Goal: Check status: Check status

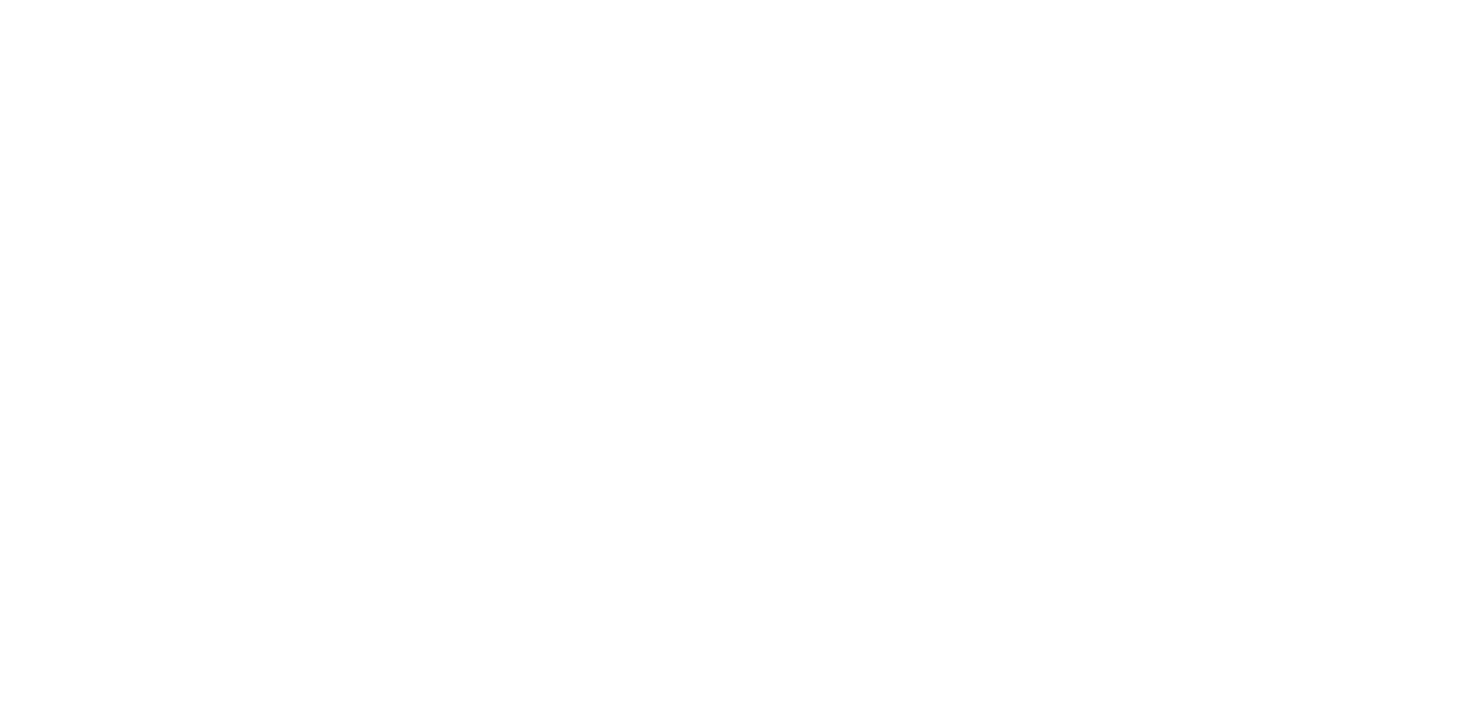
drag, startPoint x: 0, startPoint y: 0, endPoint x: 1346, endPoint y: 32, distance: 1346.1
click at [1346, 32] on div at bounding box center [735, 372] width 1470 height 742
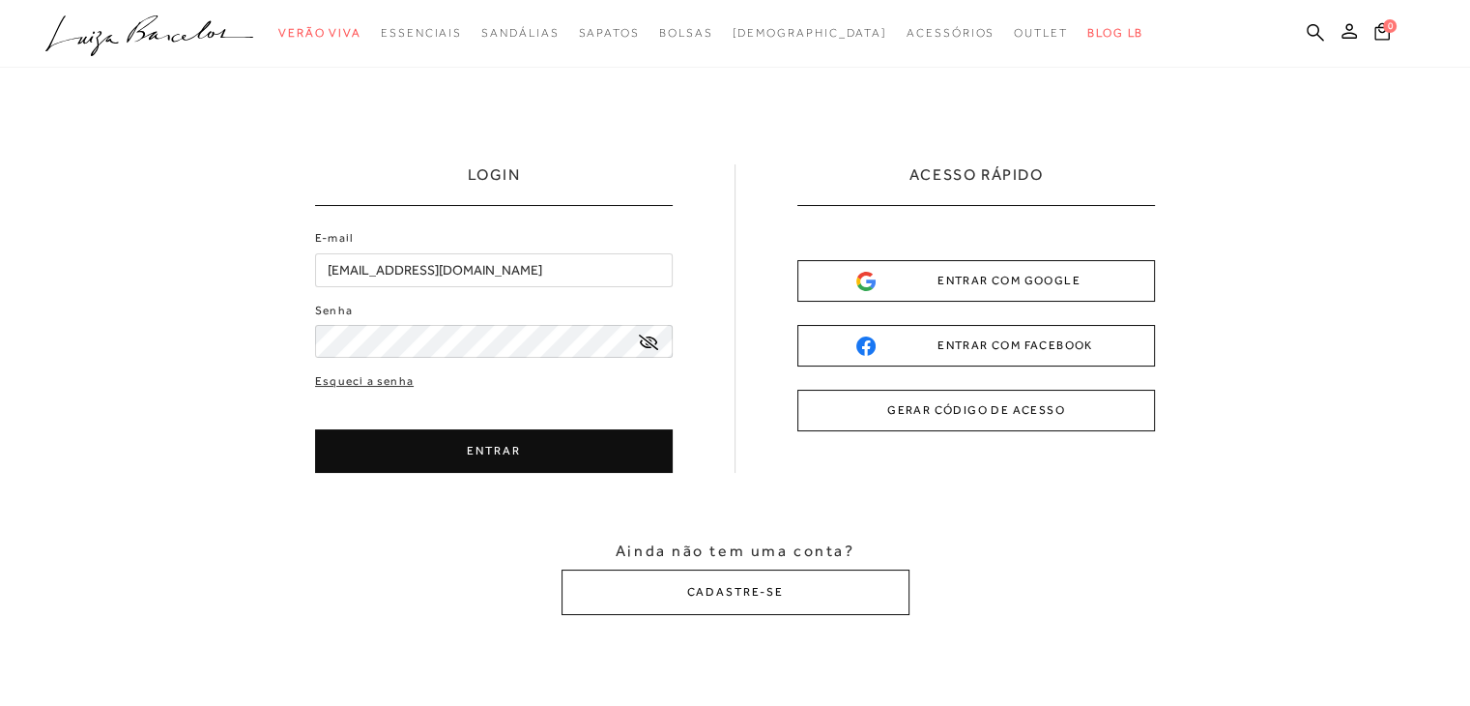
click at [921, 297] on button "ENTRAR COM GOOGLE" at bounding box center [977, 281] width 358 height 42
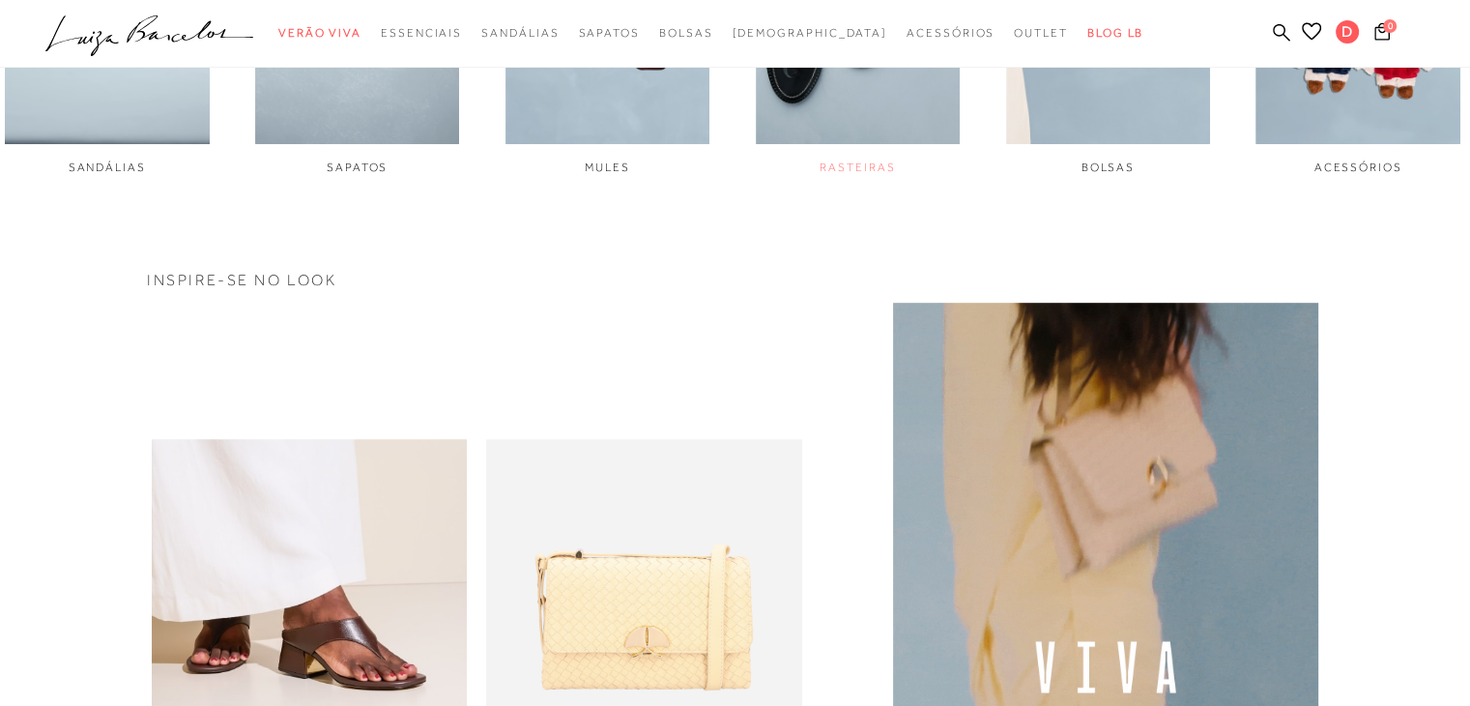
scroll to position [1063, 0]
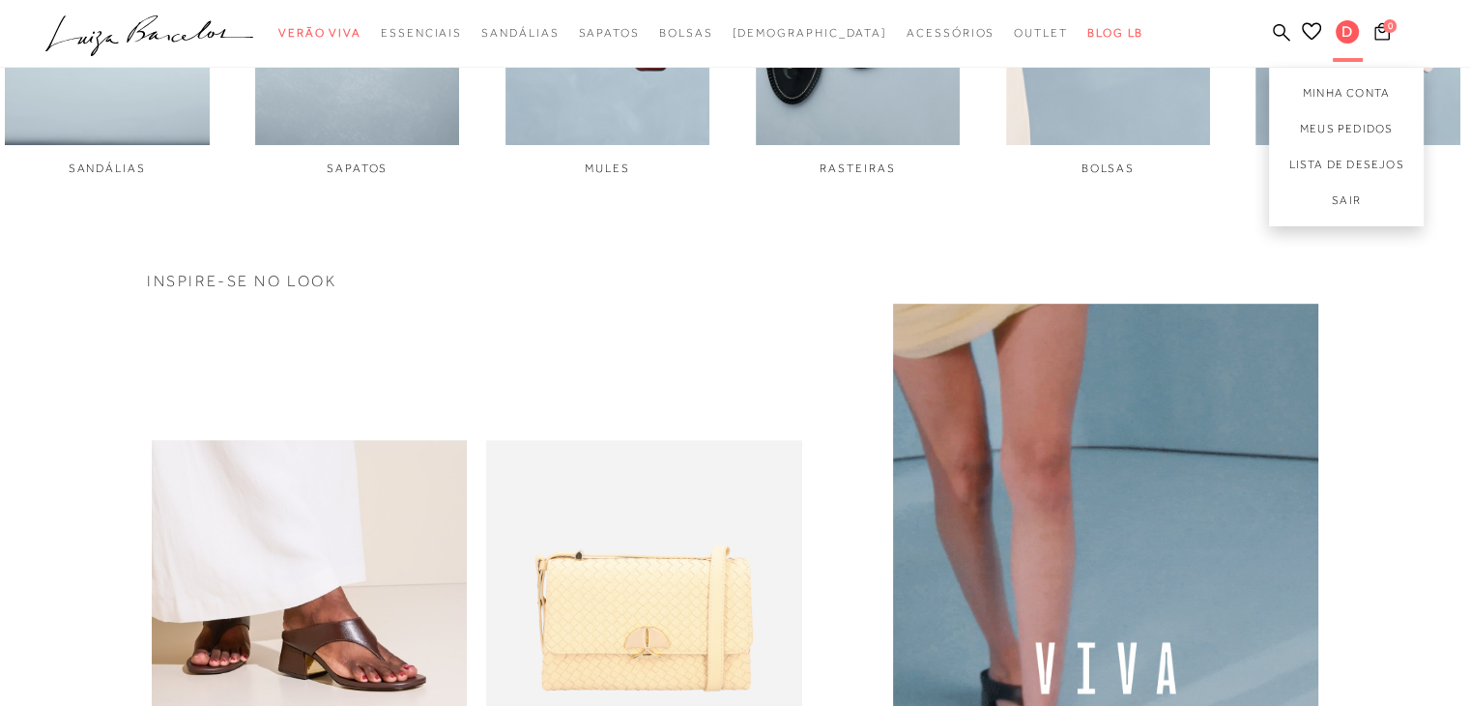
click at [1350, 31] on span "D" at bounding box center [1347, 31] width 23 height 23
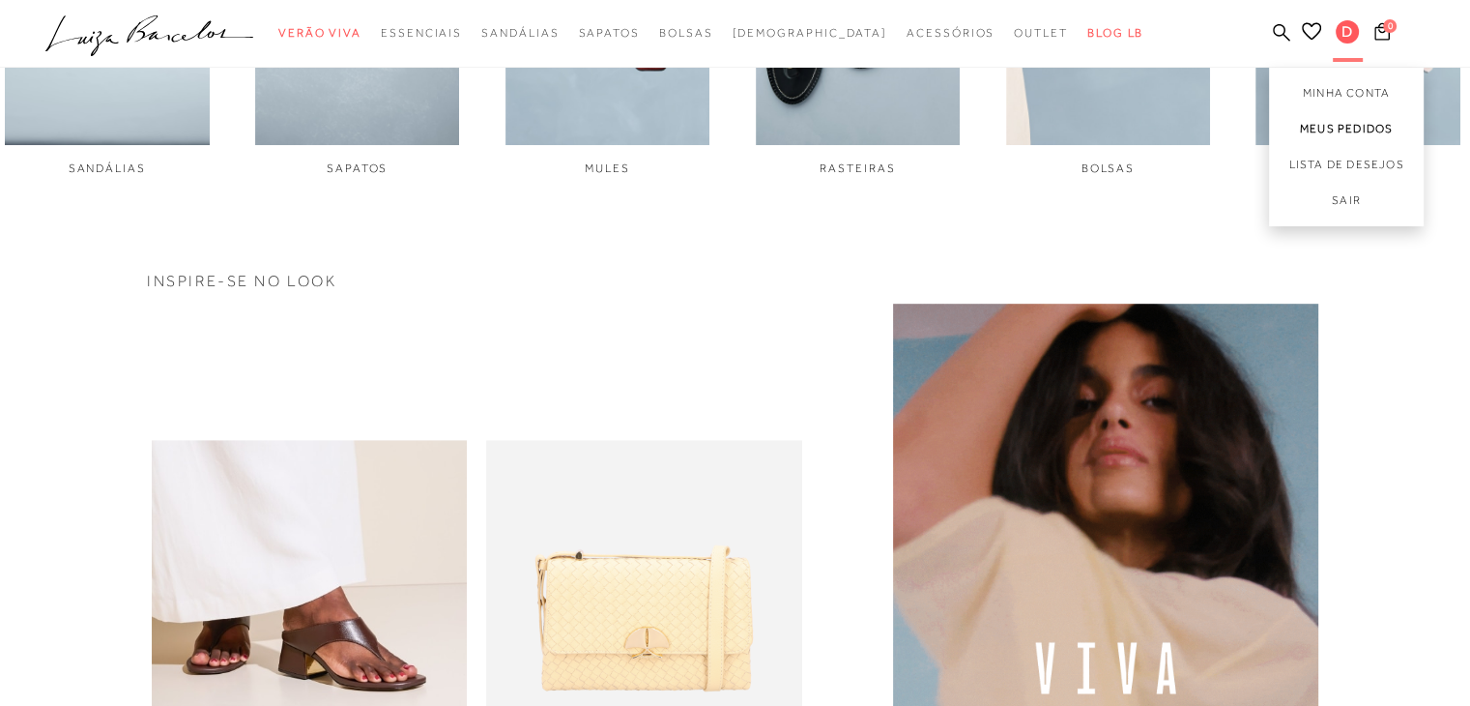
click at [1356, 123] on link "Meus Pedidos" at bounding box center [1346, 129] width 155 height 36
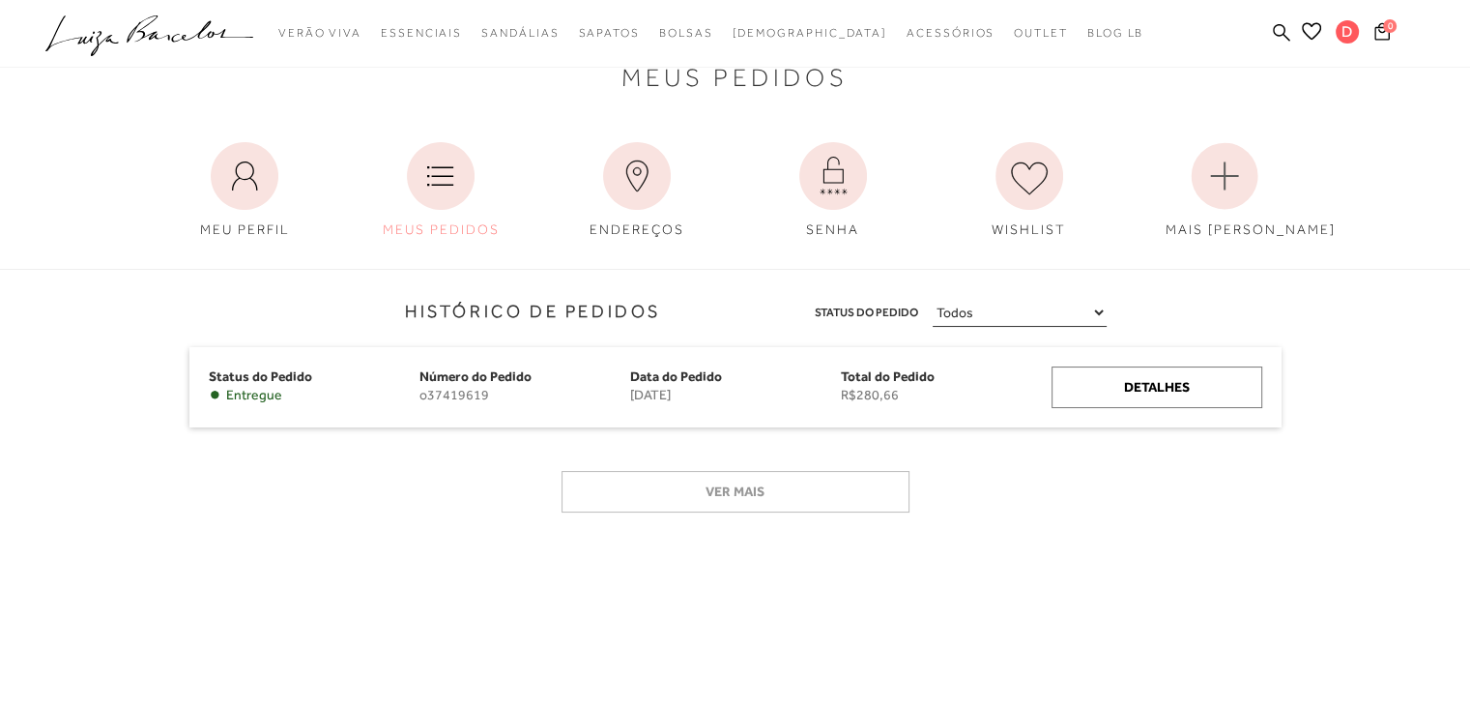
scroll to position [97, 0]
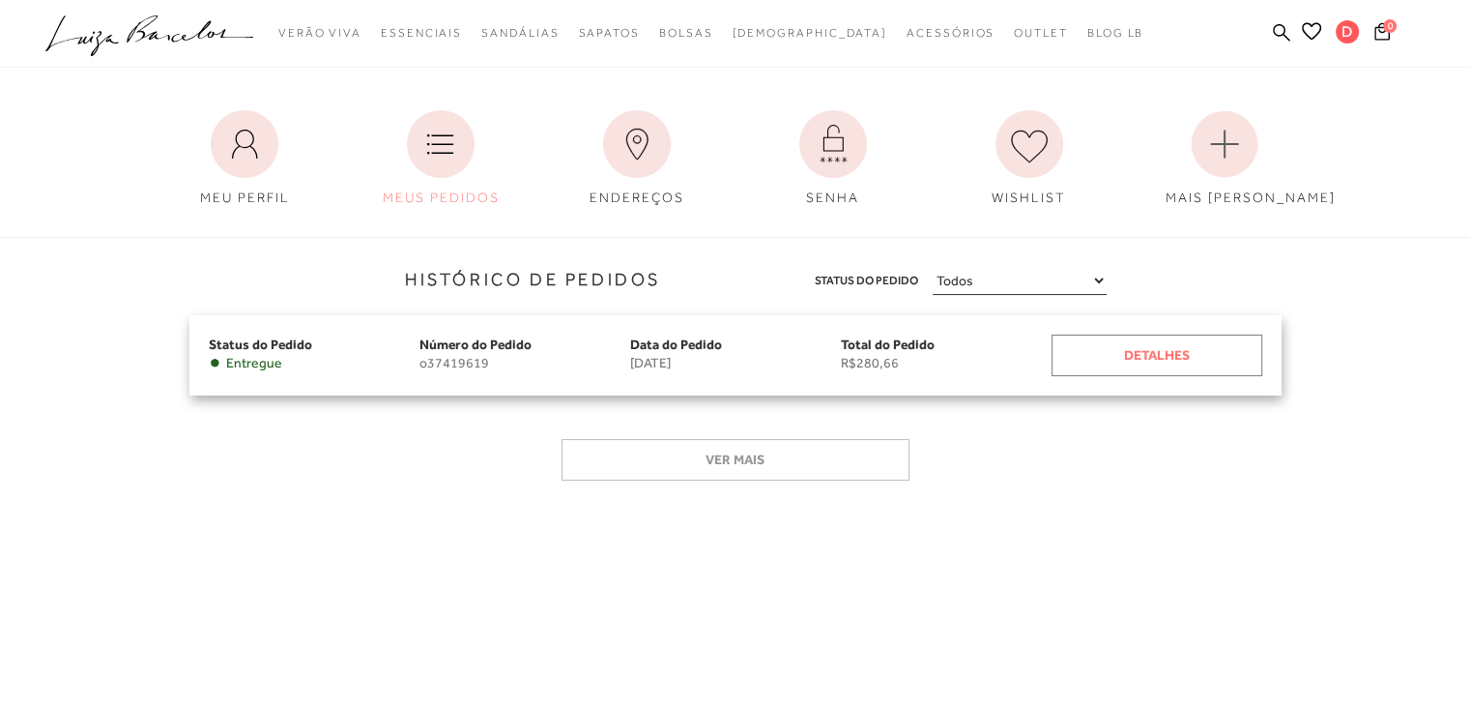
click at [1166, 364] on div "Detalhes" at bounding box center [1157, 356] width 211 height 42
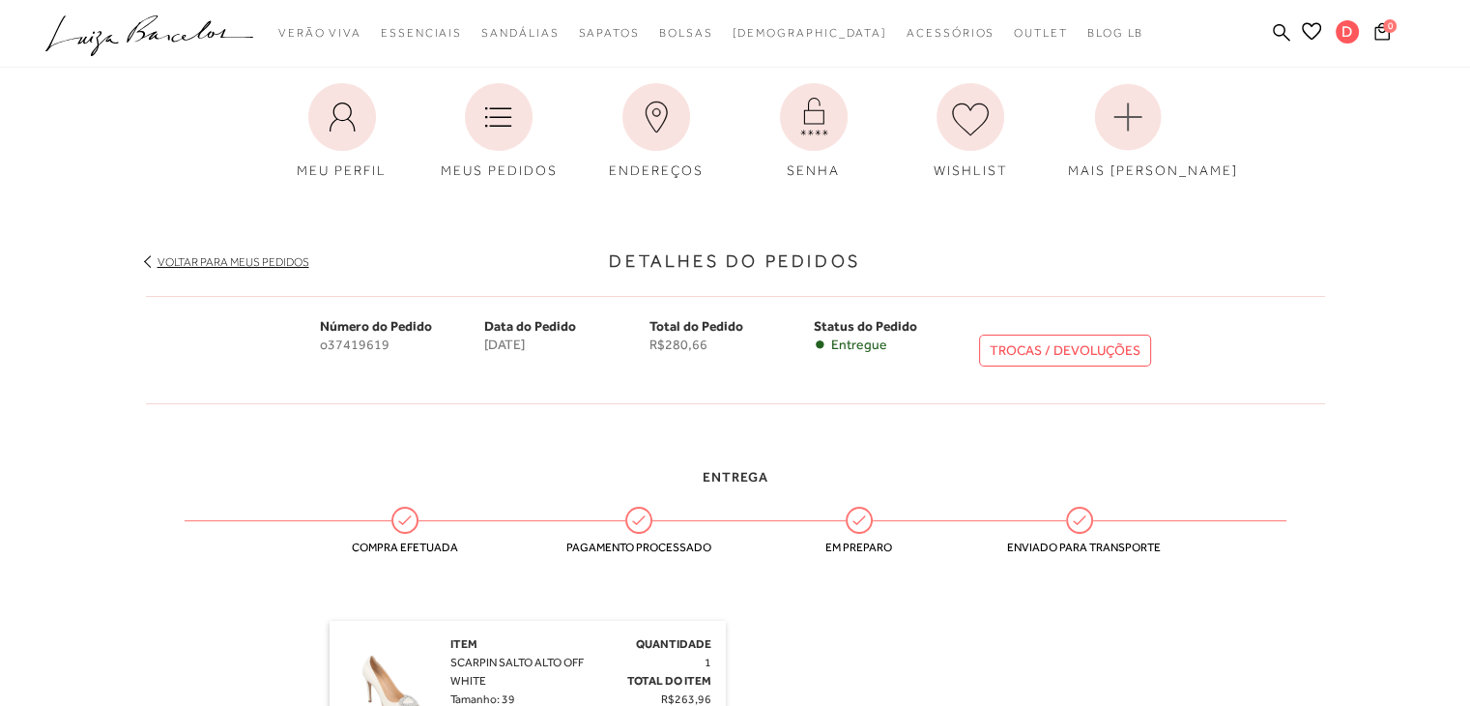
scroll to position [97, 0]
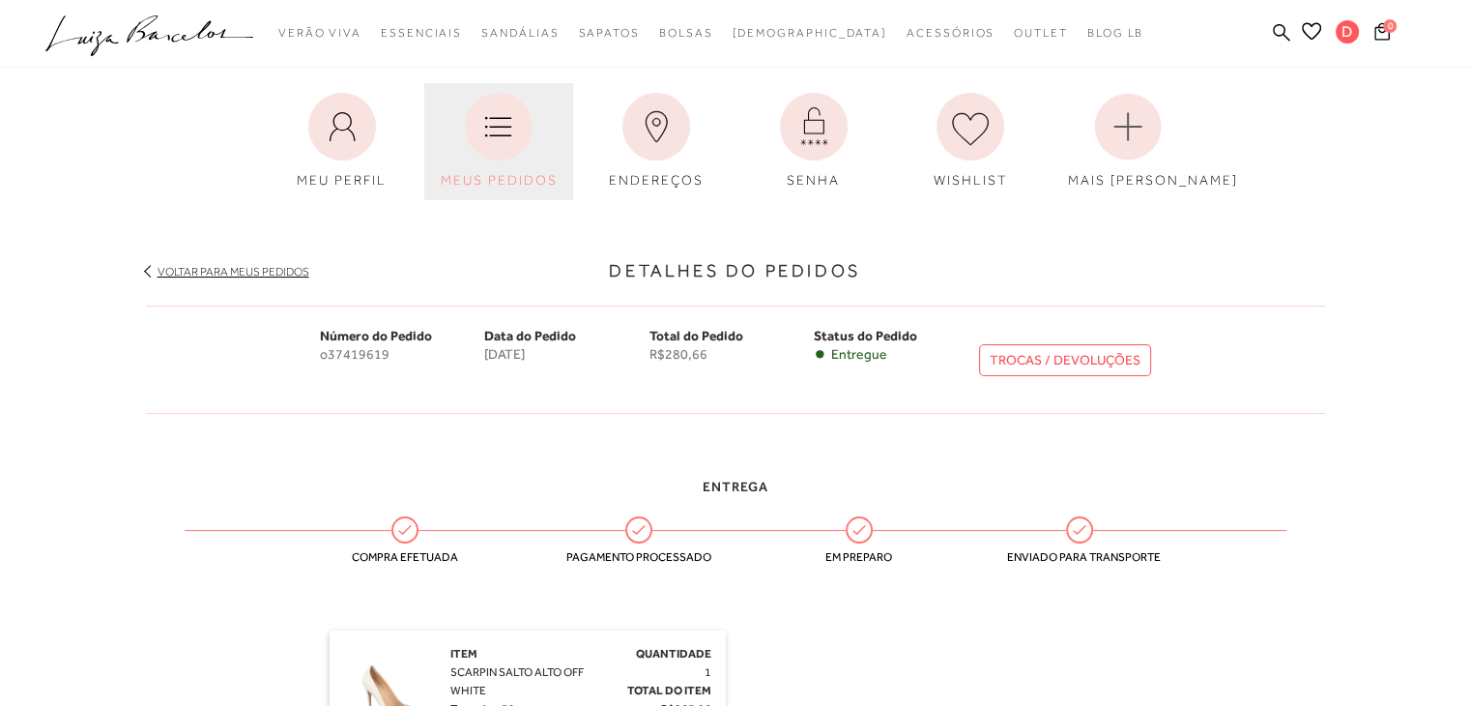
click at [507, 163] on link "MEUS PEDIDOS" at bounding box center [498, 141] width 149 height 117
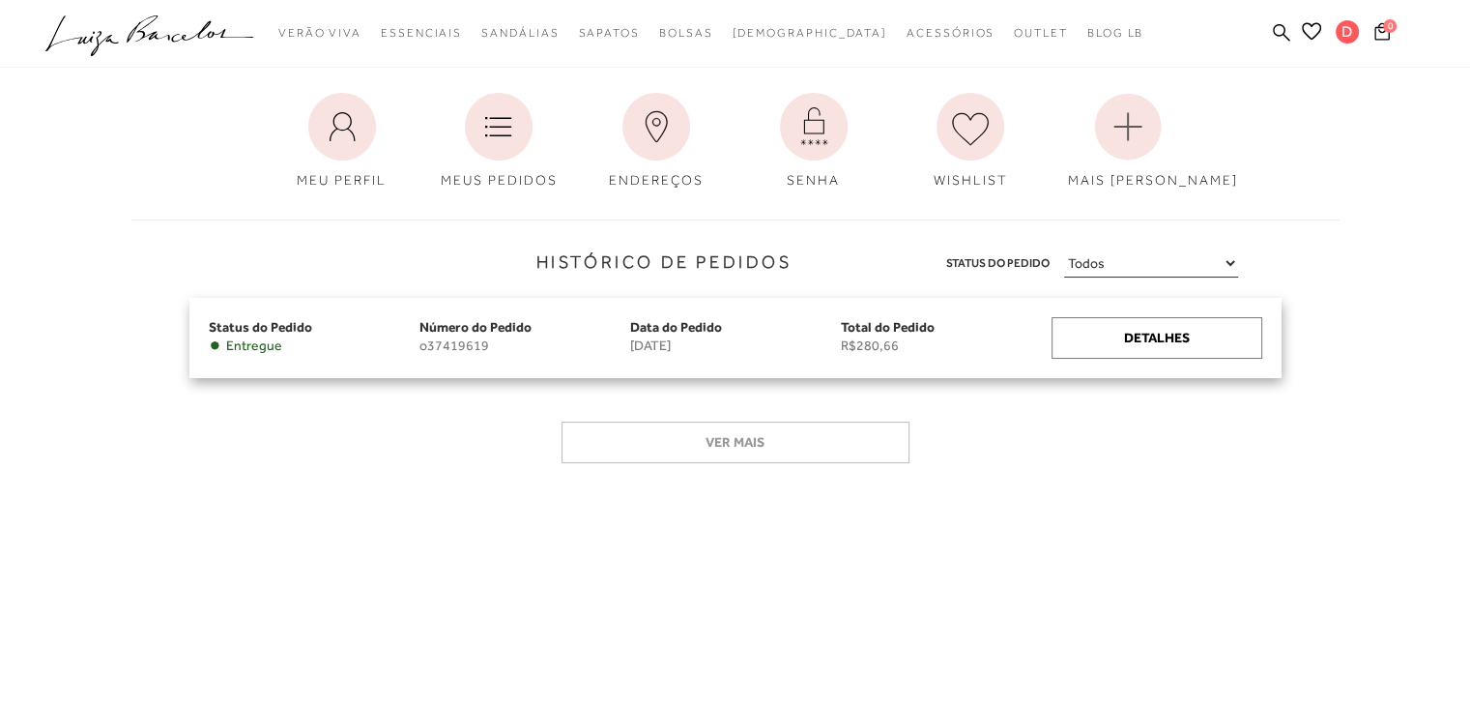
click at [412, 348] on span "• Entregue" at bounding box center [314, 345] width 211 height 16
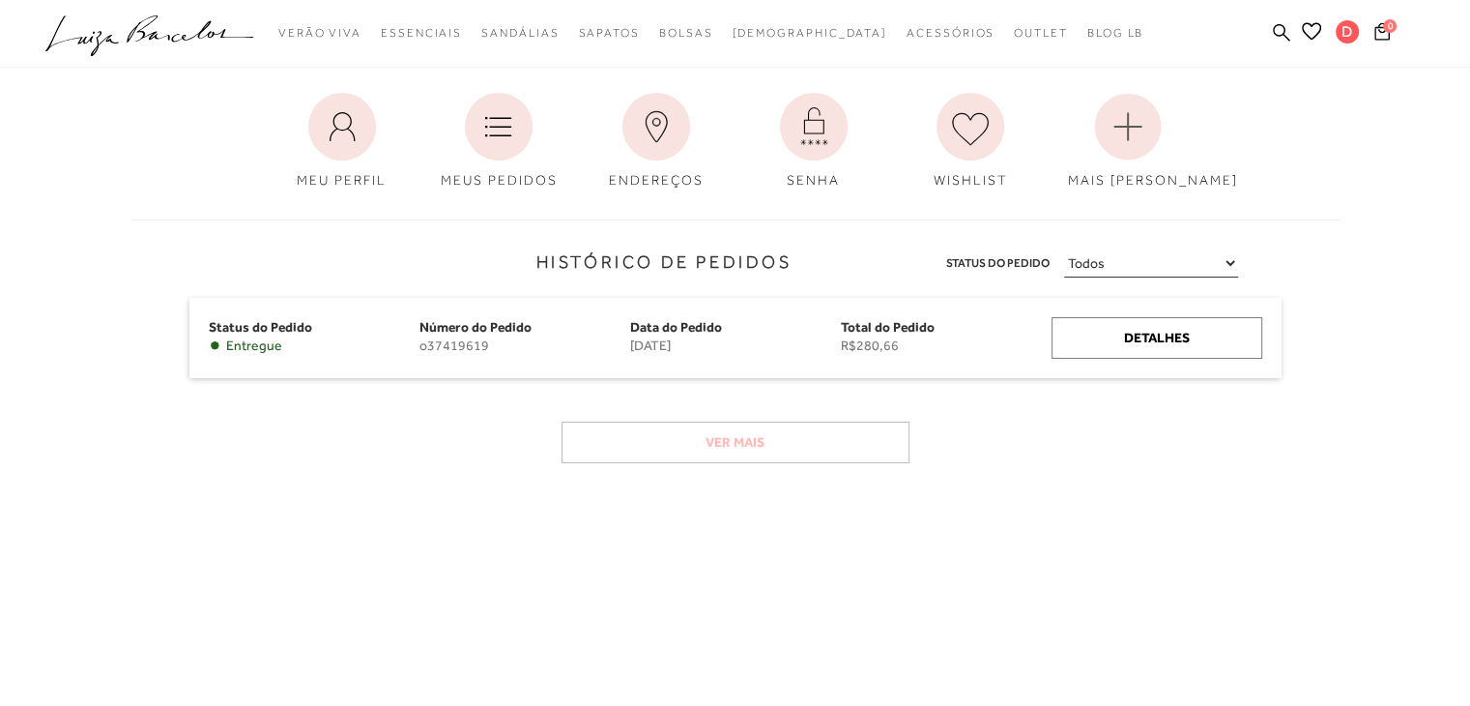
scroll to position [193, 0]
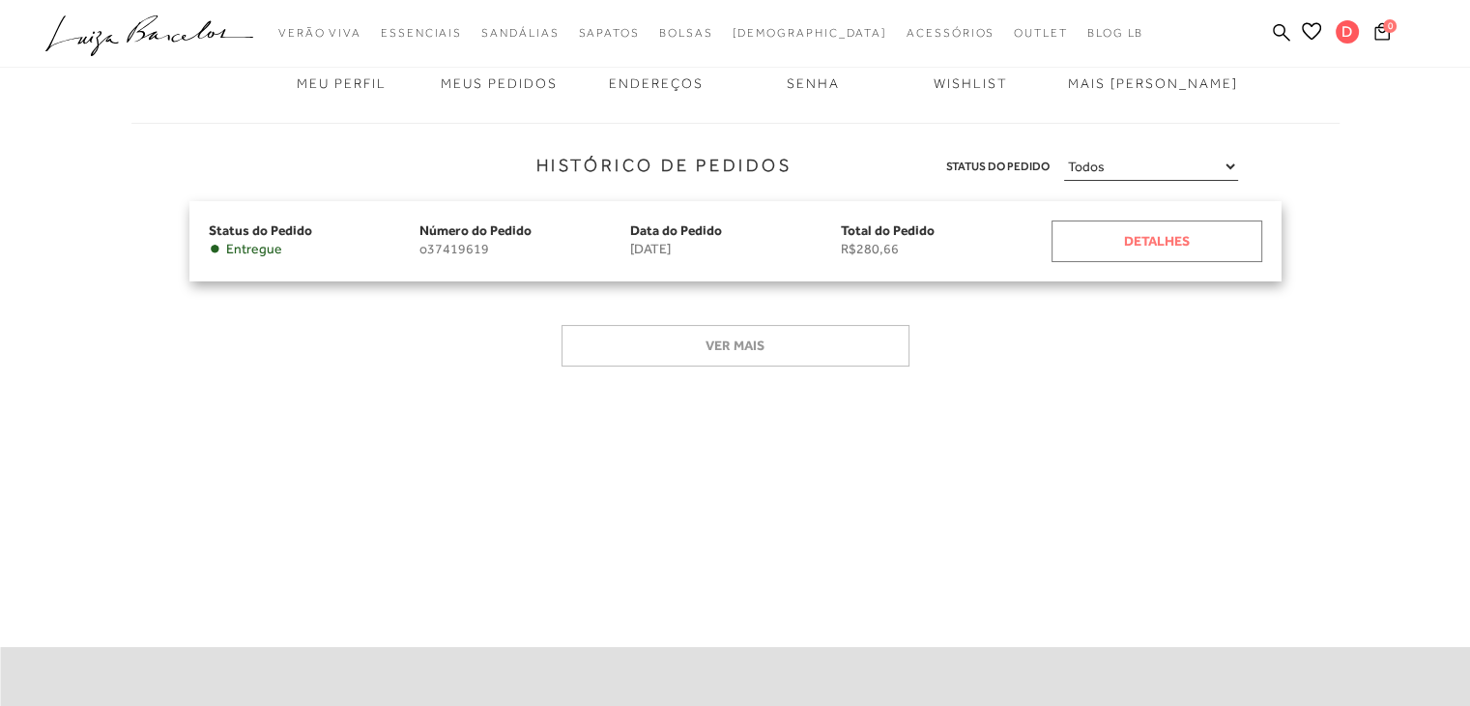
click at [1140, 240] on div "Detalhes" at bounding box center [1157, 241] width 211 height 42
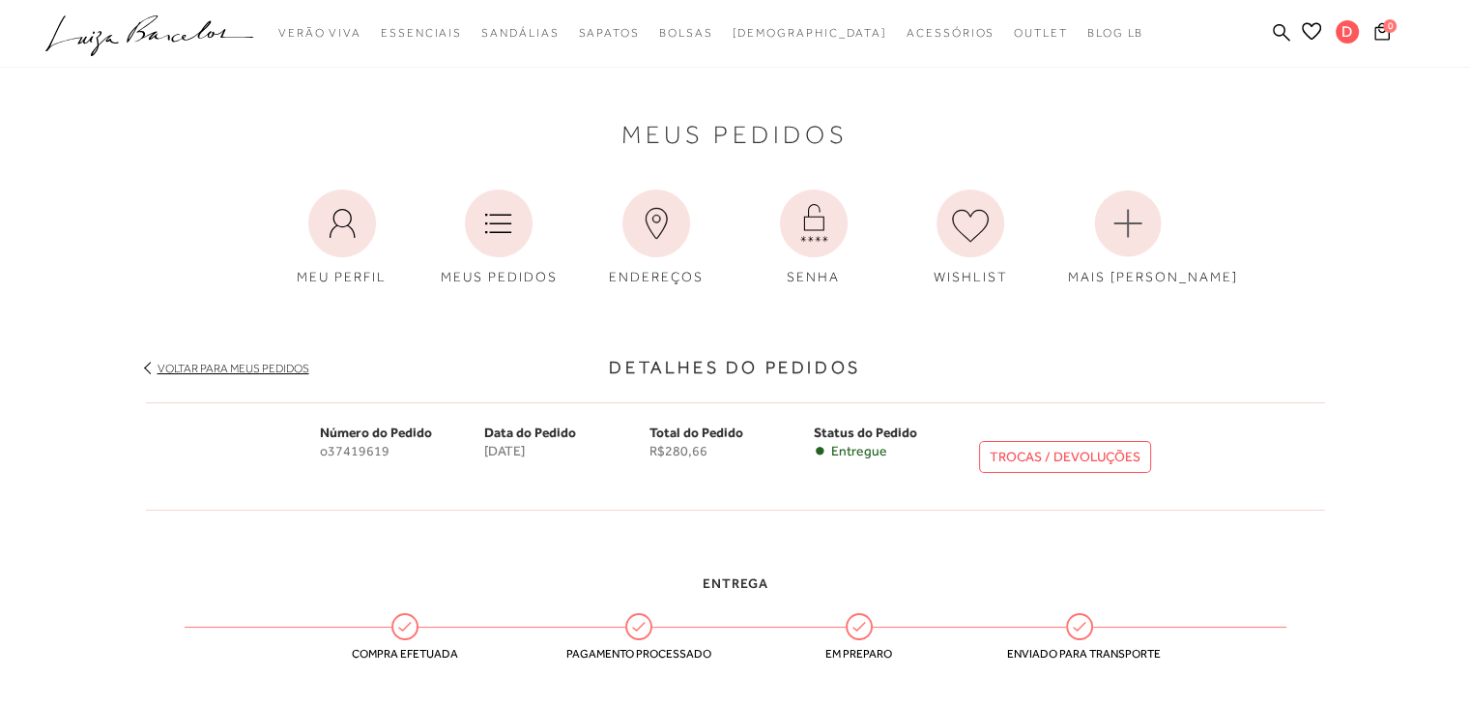
click at [913, 366] on div "Voltar para meus pedidos" at bounding box center [735, 358] width 1179 height 40
click at [522, 248] on icon at bounding box center [499, 223] width 68 height 68
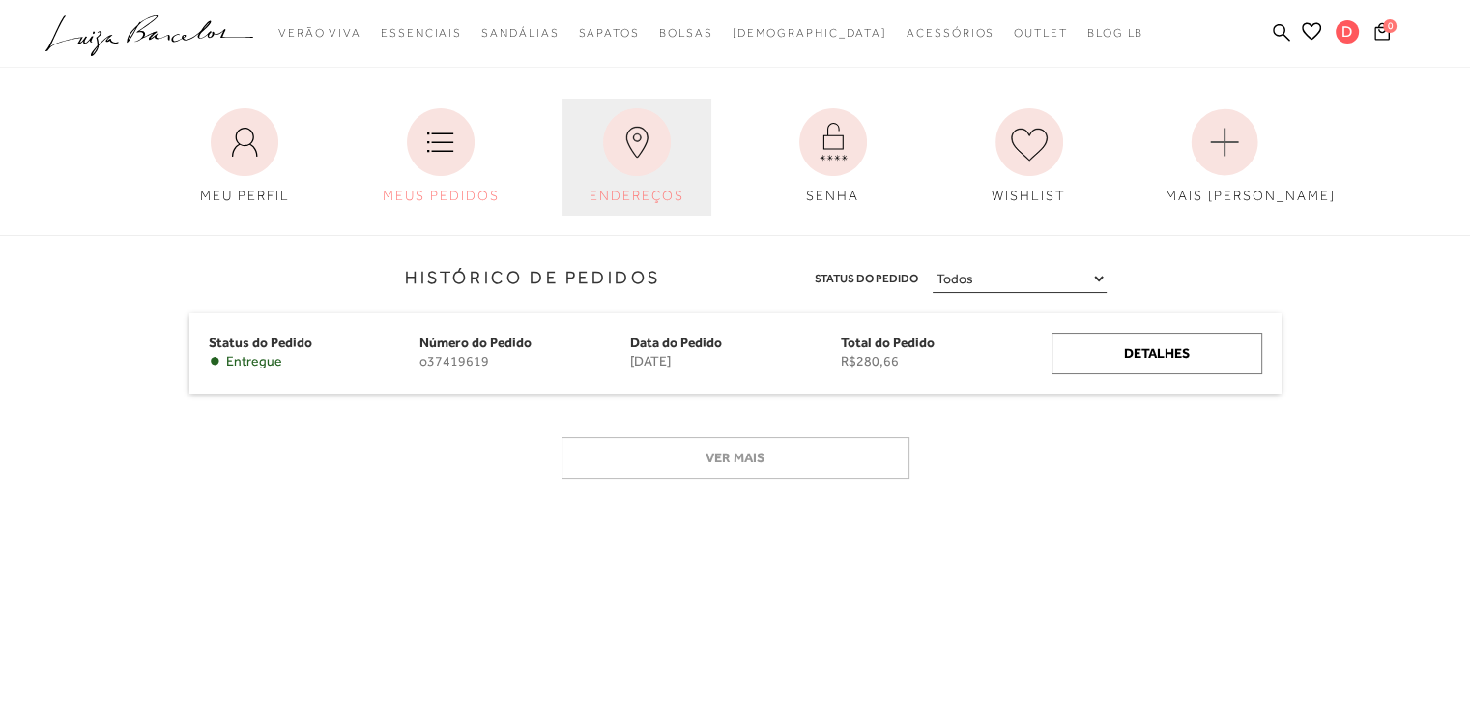
scroll to position [193, 0]
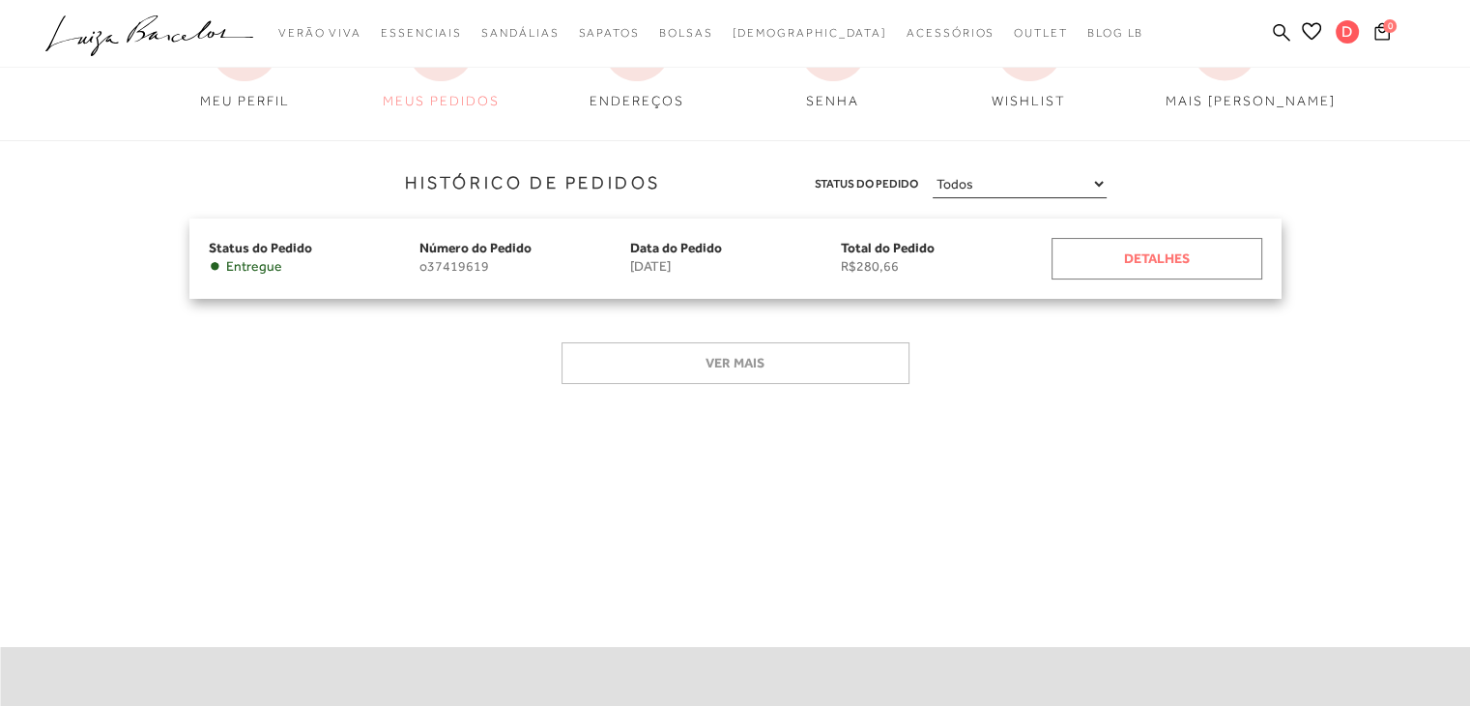
click at [1094, 249] on div "Detalhes" at bounding box center [1157, 259] width 211 height 42
